Goal: Task Accomplishment & Management: Complete application form

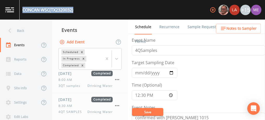
scroll to position [191, 0]
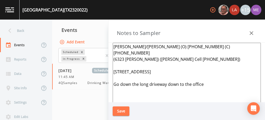
scroll to position [17, 0]
click at [118, 108] on button "Save" at bounding box center [121, 112] width 17 height 10
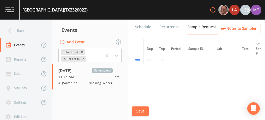
scroll to position [106, 0]
click at [145, 27] on link "Schedule" at bounding box center [144, 27] width 18 height 15
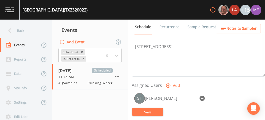
scroll to position [185, 0]
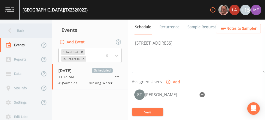
click at [15, 30] on div "Back" at bounding box center [23, 31] width 47 height 14
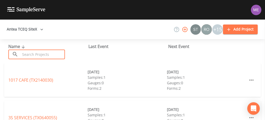
click at [27, 52] on input "text" at bounding box center [42, 55] width 45 height 10
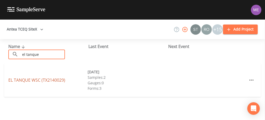
type input "el tanque"
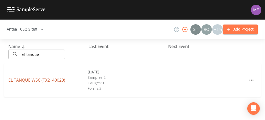
click at [21, 80] on link "EL TANQUE WSC (TX2140029)" at bounding box center [36, 80] width 57 height 6
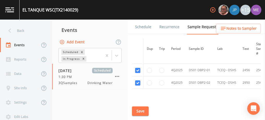
scroll to position [480, 0]
click at [147, 25] on link "Schedule" at bounding box center [144, 27] width 18 height 15
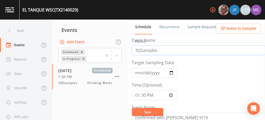
click at [137, 50] on input "3QSamples" at bounding box center [198, 50] width 133 height 10
type input "4QSamples"
click at [138, 73] on input "[DATE]" at bounding box center [155, 73] width 46 height 10
type input "[DATE]"
click at [137, 95] on input "13:30:00" at bounding box center [155, 95] width 46 height 10
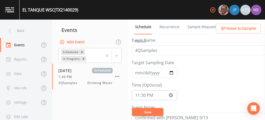
type input "11:30"
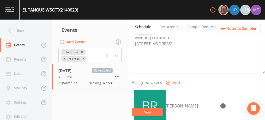
scroll to position [205, 0]
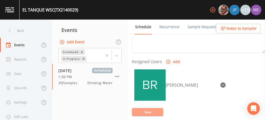
click at [148, 112] on button "Save" at bounding box center [147, 112] width 31 height 8
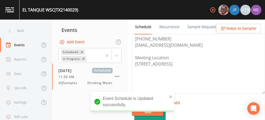
scroll to position [157, 0]
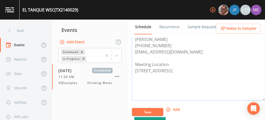
drag, startPoint x: 135, startPoint y: 51, endPoint x: 194, endPoint y: 51, distance: 58.5
click at [194, 51] on textarea "[PERSON_NAME] [PHONE_NUMBER] [EMAIL_ADDRESS][DOMAIN_NAME] Meeting Location [STR…" at bounding box center [198, 67] width 133 height 66
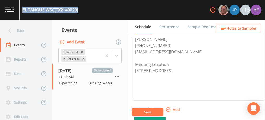
drag, startPoint x: 23, startPoint y: 9, endPoint x: 80, endPoint y: 10, distance: 56.9
click at [80, 10] on div "EL TANQUE WSC (TX2140029) +15" at bounding box center [132, 10] width 265 height 20
copy div "EL TANQUE WSC (TX2140029)"
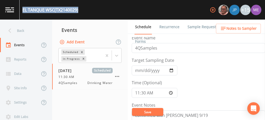
scroll to position [0, 0]
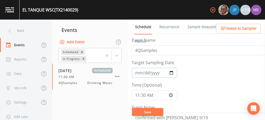
click at [145, 73] on input "[DATE]" at bounding box center [155, 73] width 46 height 10
type input "[DATE]"
click at [148, 112] on button "Save" at bounding box center [147, 112] width 31 height 8
